Goal: Task Accomplishment & Management: Manage account settings

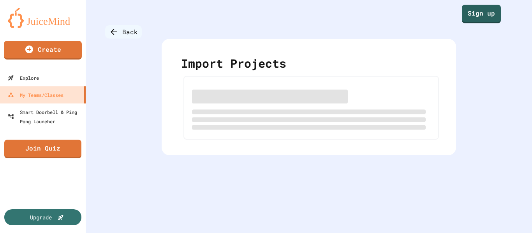
click at [120, 35] on div "Back" at bounding box center [123, 31] width 37 height 13
click at [477, 12] on link "Sign up" at bounding box center [481, 13] width 38 height 19
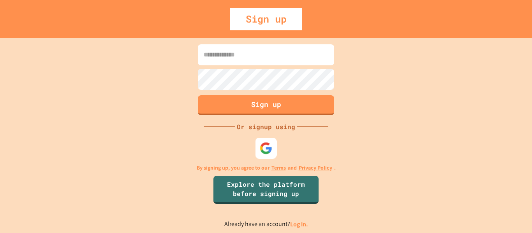
click at [268, 146] on img at bounding box center [266, 148] width 13 height 13
click at [406, 125] on div "Sign up Or signup using By signing up, you agree to our Terms and Privacy Polic…" at bounding box center [266, 135] width 532 height 195
click at [263, 57] on input at bounding box center [266, 54] width 136 height 21
type input "**********"
click at [116, 77] on div "**********" at bounding box center [266, 135] width 532 height 195
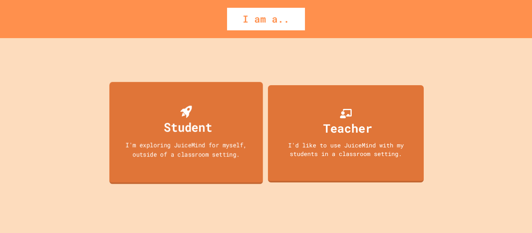
click at [185, 125] on div "Student" at bounding box center [188, 127] width 48 height 18
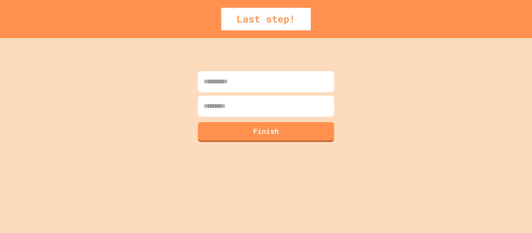
click at [239, 83] on input at bounding box center [266, 81] width 136 height 21
type input "*****"
click at [241, 106] on input at bounding box center [266, 106] width 136 height 21
type input "*****"
click at [242, 135] on button "Finish" at bounding box center [266, 131] width 139 height 20
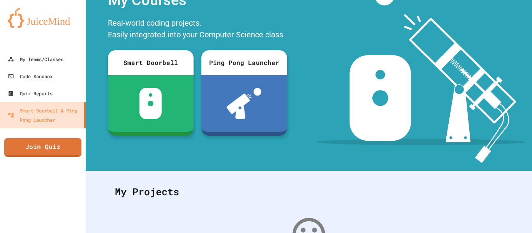
scroll to position [157, 0]
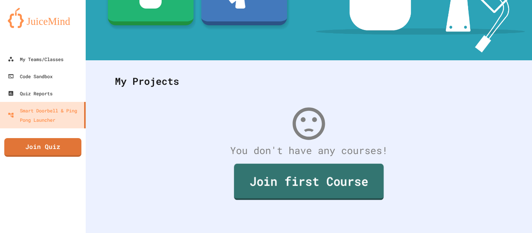
click at [317, 188] on link "Join first Course" at bounding box center [309, 182] width 150 height 36
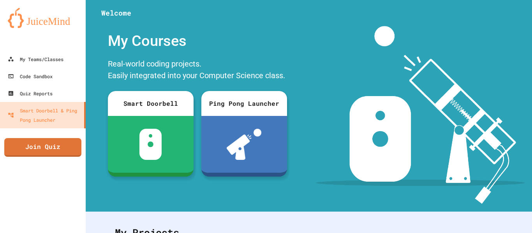
drag, startPoint x: 491, startPoint y: 15, endPoint x: 408, endPoint y: -47, distance: 103.7
click at [408, 0] on html "We are updating our servers at 7PM EST on 3/11/2025. JuiceMind should continue …" at bounding box center [266, 116] width 532 height 233
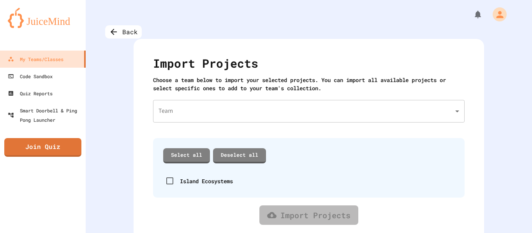
scroll to position [13, 0]
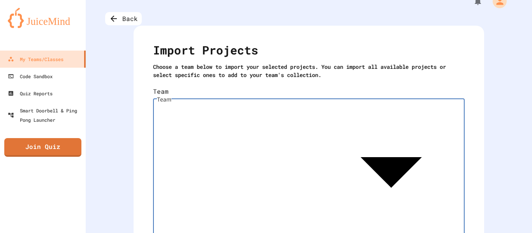
click at [296, 95] on body "We are updating our servers at 7PM EST on 3/11/2025. JuiceMind should continue …" at bounding box center [266, 116] width 532 height 233
click at [320, 233] on div at bounding box center [266, 234] width 532 height 0
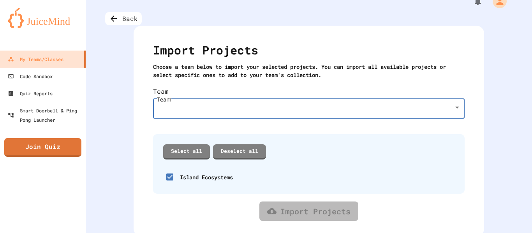
click at [451, 96] on body "We are updating our servers at 7PM EST [DATE]. [PERSON_NAME] should continue to…" at bounding box center [266, 116] width 532 height 233
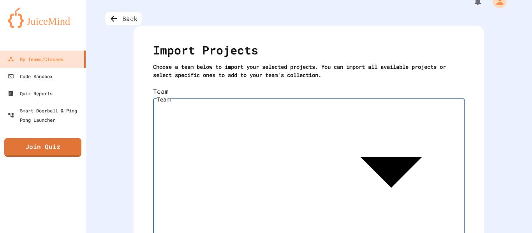
click at [382, 233] on div at bounding box center [266, 234] width 532 height 0
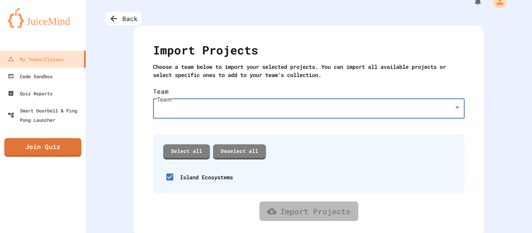
click at [186, 93] on body "We are updating our servers at 7PM EST [DATE]. [PERSON_NAME] should continue to…" at bounding box center [266, 116] width 532 height 233
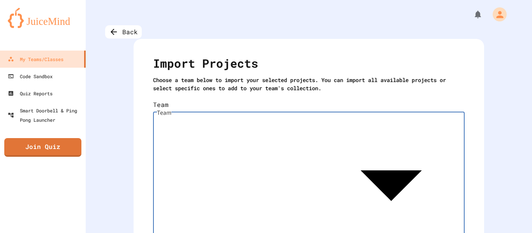
click at [460, 110] on body "We are updating our servers at 7PM EST [DATE]. [PERSON_NAME] should continue to…" at bounding box center [266, 116] width 532 height 233
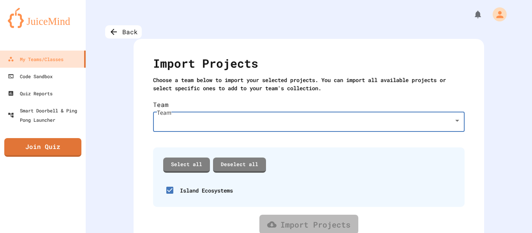
scroll to position [13, 0]
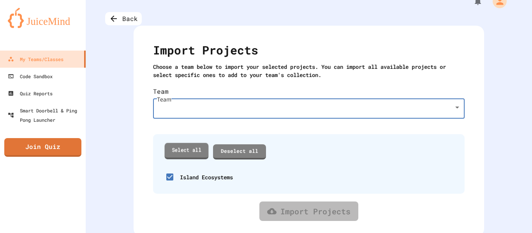
click at [186, 143] on link "Select all" at bounding box center [187, 151] width 44 height 16
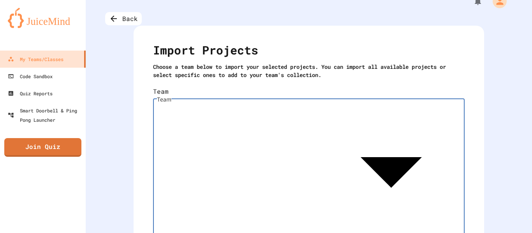
click at [216, 88] on body "We are updating our servers at 7PM EST [DATE]. [PERSON_NAME] should continue to…" at bounding box center [266, 116] width 532 height 233
click at [216, 233] on div at bounding box center [266, 234] width 532 height 0
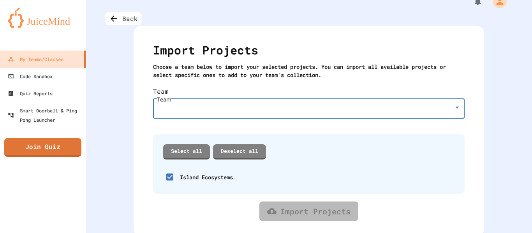
scroll to position [0, 0]
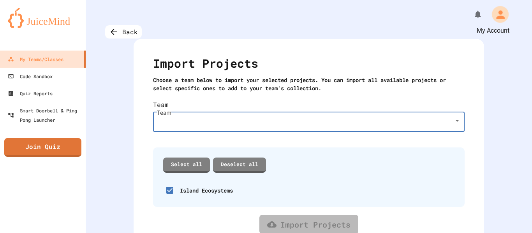
click at [496, 18] on icon "My Account" at bounding box center [500, 14] width 9 height 9
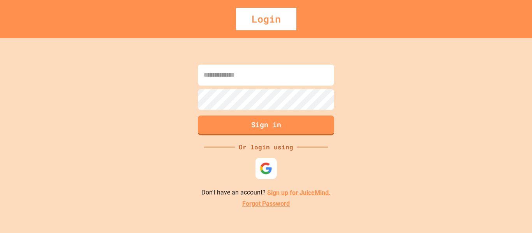
click at [260, 169] on img at bounding box center [266, 168] width 13 height 13
click at [378, 216] on div "Sign in Or login using Don't have an account? Sign up for JuiceMind. Forgot Pas…" at bounding box center [266, 135] width 532 height 195
click at [268, 75] on input at bounding box center [266, 75] width 136 height 21
type input "**********"
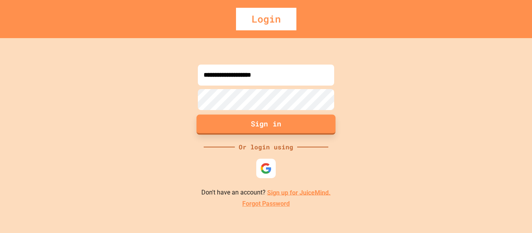
click at [266, 132] on button "Sign in" at bounding box center [266, 124] width 139 height 20
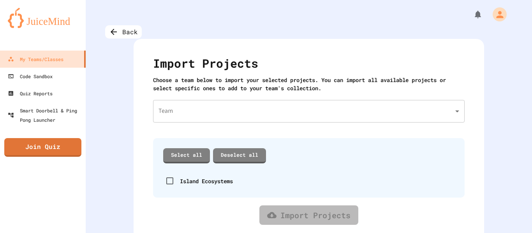
click at [424, 122] on body "We are updating our servers at 7PM EST [DATE]. [PERSON_NAME] should continue to…" at bounding box center [266, 116] width 532 height 233
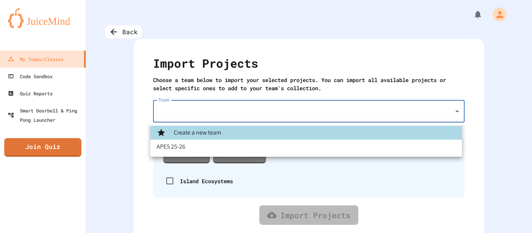
click at [369, 146] on li "APES 25-26" at bounding box center [305, 147] width 311 height 14
type input "**********"
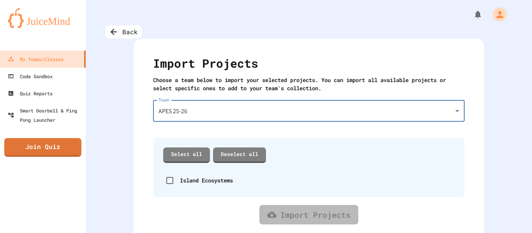
scroll to position [4, 0]
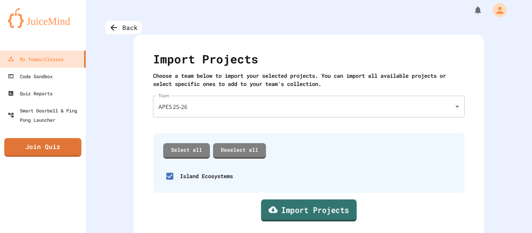
click at [327, 216] on link "Import Projects" at bounding box center [309, 210] width 96 height 22
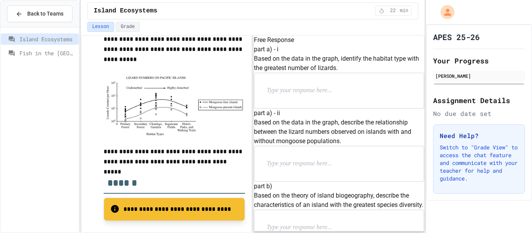
scroll to position [252, 0]
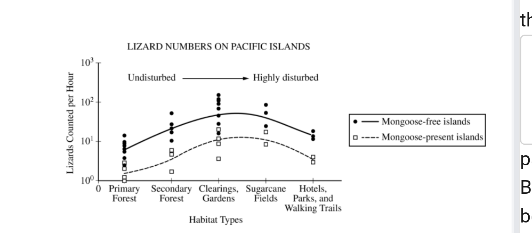
click at [130, 120] on img at bounding box center [174, 105] width 141 height 62
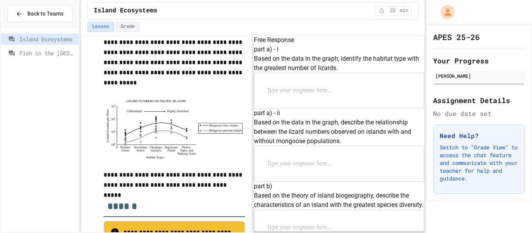
scroll to position [227, 0]
click at [292, 96] on p at bounding box center [317, 91] width 101 height 10
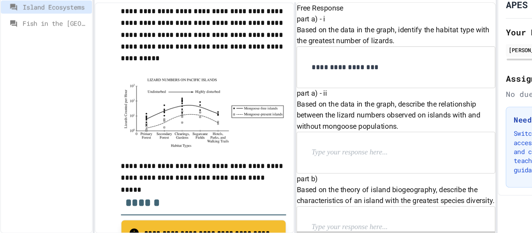
scroll to position [69, 0]
click at [318, 159] on p at bounding box center [317, 164] width 101 height 10
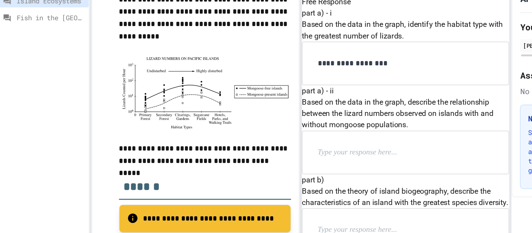
scroll to position [48, 0]
